Goal: Information Seeking & Learning: Check status

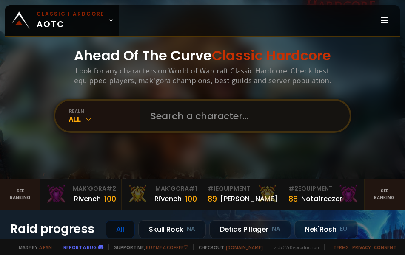
click at [220, 109] on input "text" at bounding box center [242, 116] width 194 height 31
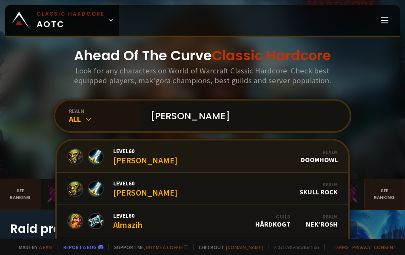
scroll to position [3, 0]
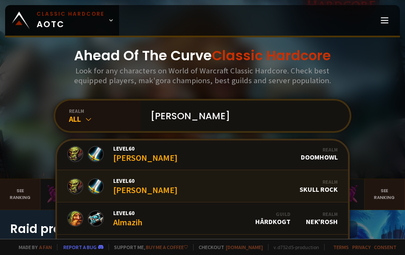
type input "[PERSON_NAME]"
click at [192, 187] on link "Level 60 [PERSON_NAME] Realm Skull Rock" at bounding box center [202, 186] width 291 height 32
click at [192, 159] on link "Level 60 [PERSON_NAME] Realm Doomhowl" at bounding box center [202, 154] width 291 height 32
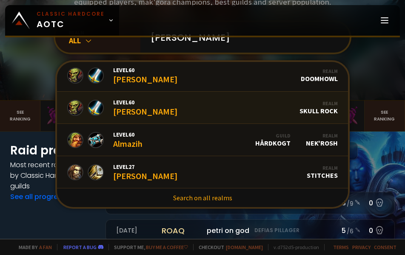
scroll to position [85, 0]
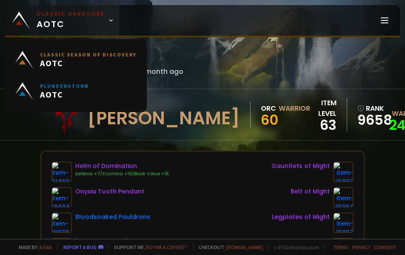
click at [62, 13] on small "Classic Hardcore" at bounding box center [71, 14] width 68 height 8
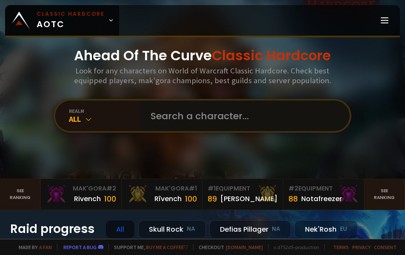
click at [255, 122] on input "text" at bounding box center [242, 116] width 194 height 31
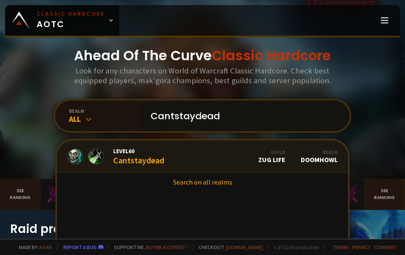
type input "Cantstaydead"
click at [208, 155] on link "Level 60 Cantstaydead Guild Zug Life Realm Doomhowl" at bounding box center [202, 157] width 291 height 32
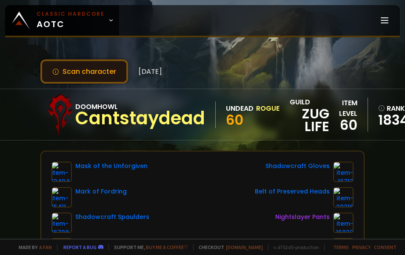
click at [106, 75] on button "Scan character" at bounding box center [84, 71] width 88 height 24
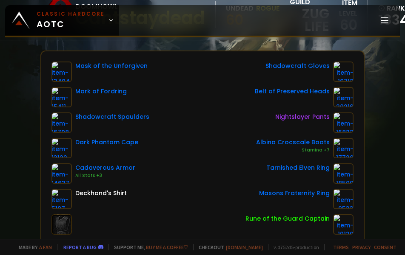
scroll to position [85, 0]
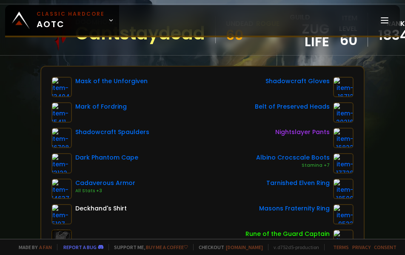
click at [195, 172] on div "Mask of the Unforgiven Mark of Fordring Shadowcraft Spaulders Dark Phantom Cape…" at bounding box center [202, 176] width 302 height 199
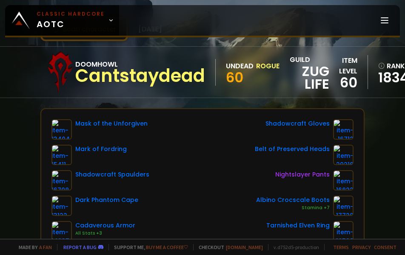
click at [195, 172] on div "Mask of the Unforgiven Mark of Fordring Shadowcraft Spaulders Dark Phantom Cape…" at bounding box center [202, 218] width 302 height 199
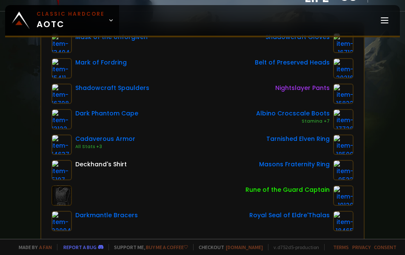
scroll to position [170, 0]
